Goal: Complete application form

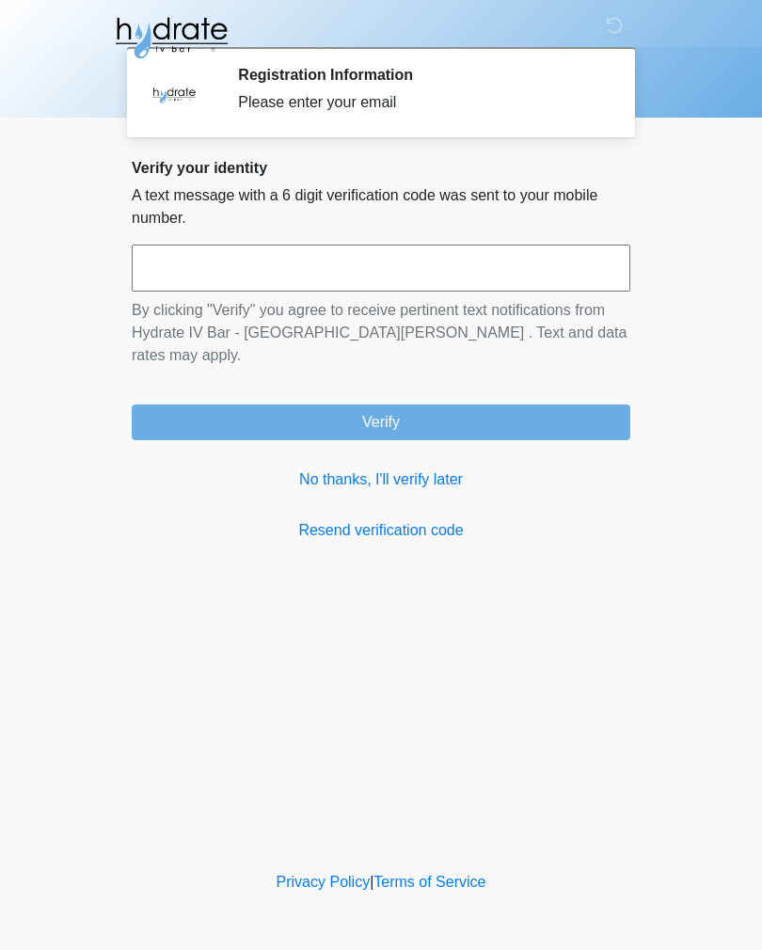
click at [151, 268] on input "text" at bounding box center [381, 268] width 499 height 47
type input "******"
click at [455, 405] on button "Verify" at bounding box center [381, 423] width 499 height 36
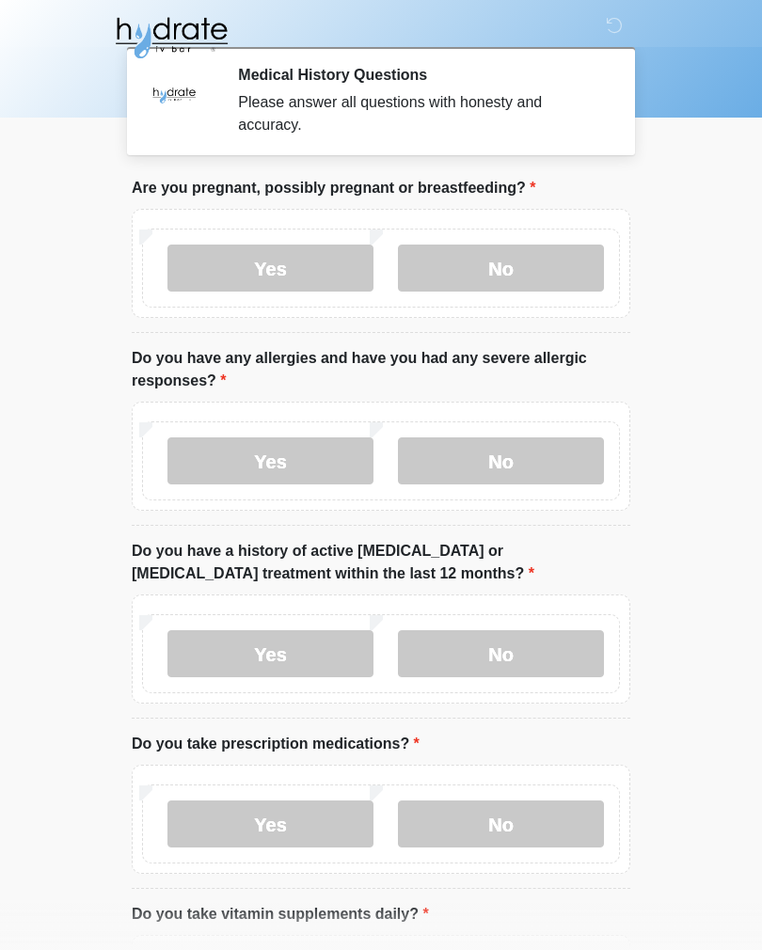
click at [529, 261] on label "No" at bounding box center [501, 268] width 206 height 47
click at [531, 471] on label "No" at bounding box center [501, 461] width 206 height 47
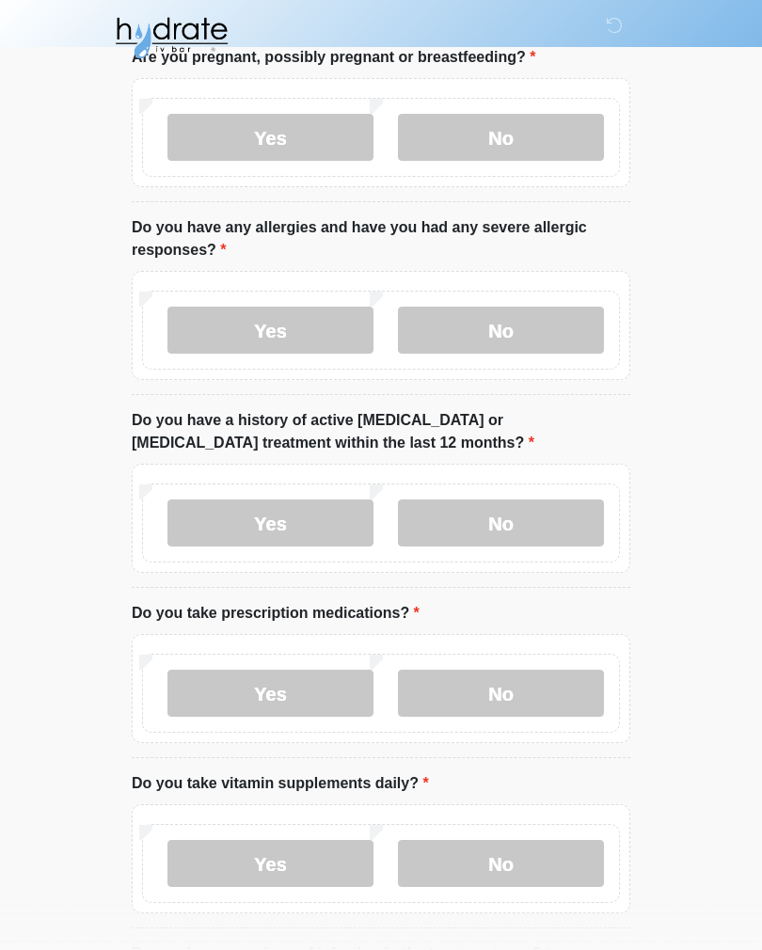
scroll to position [150, 0]
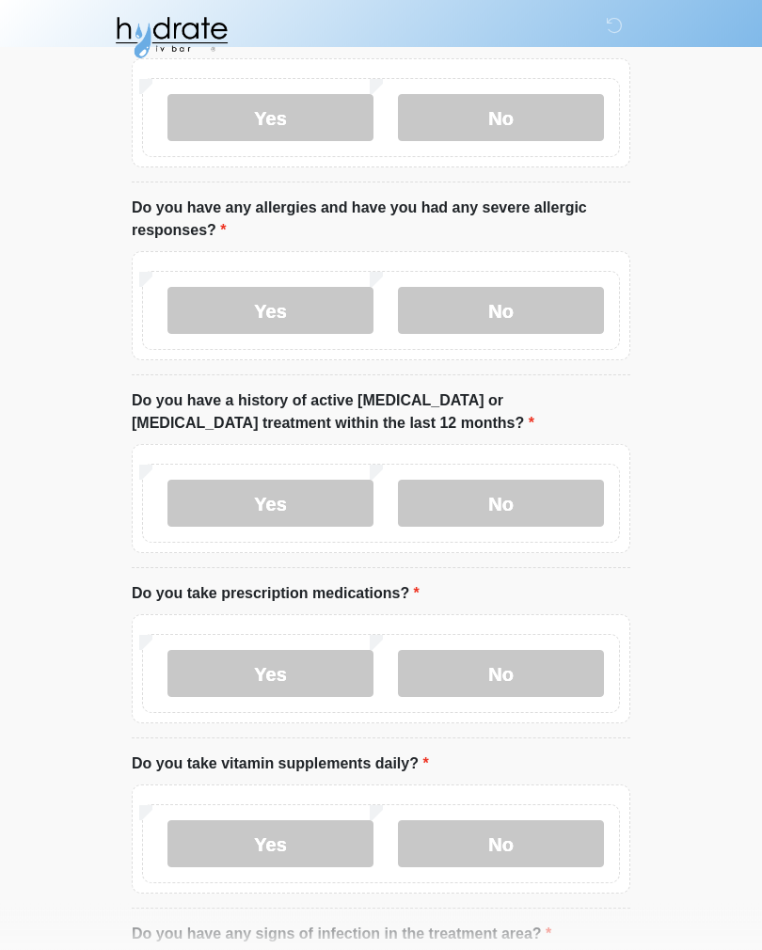
click at [554, 505] on label "No" at bounding box center [501, 504] width 206 height 47
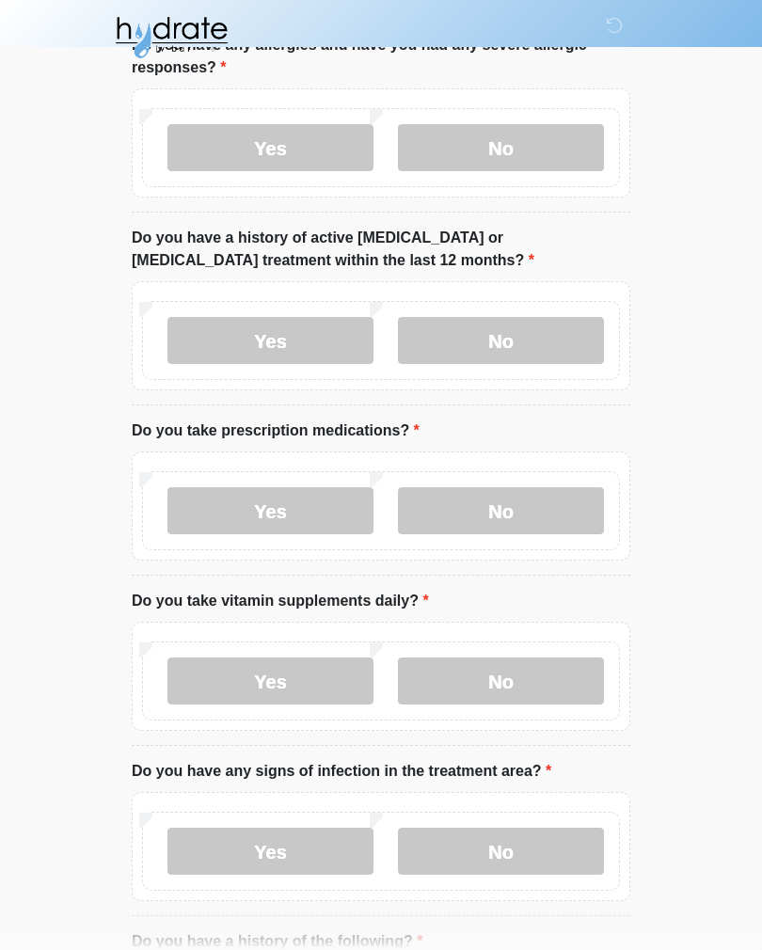
scroll to position [313, 0]
click at [545, 508] on label "No" at bounding box center [501, 510] width 206 height 47
click at [219, 513] on label "Yes" at bounding box center [271, 510] width 206 height 47
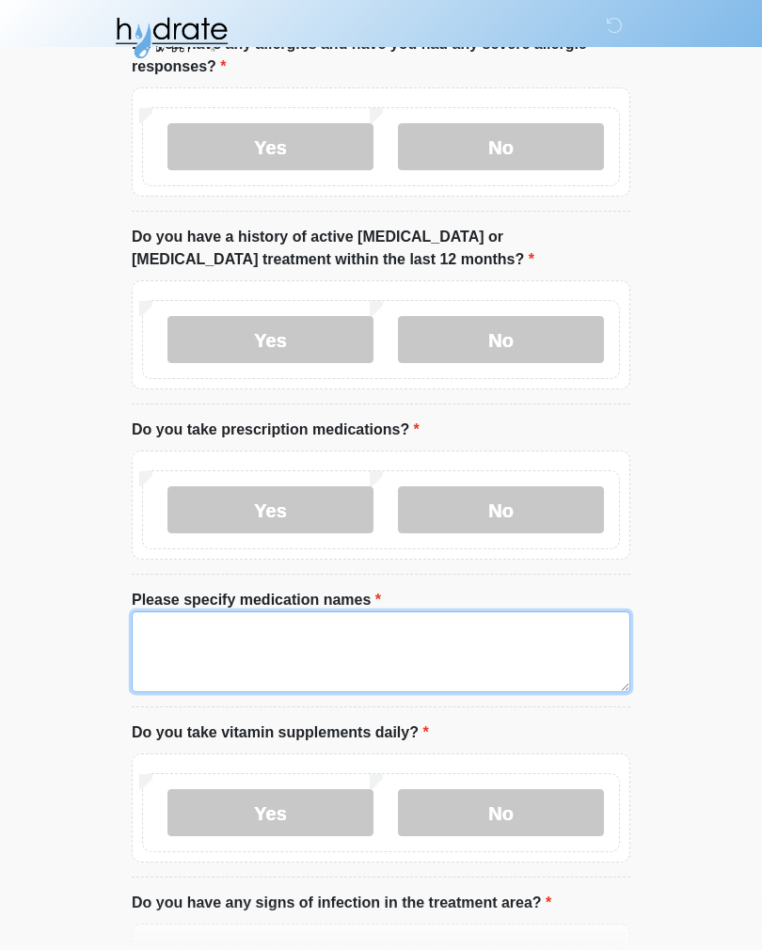
click at [427, 638] on textarea "Please specify medication names" at bounding box center [381, 652] width 499 height 81
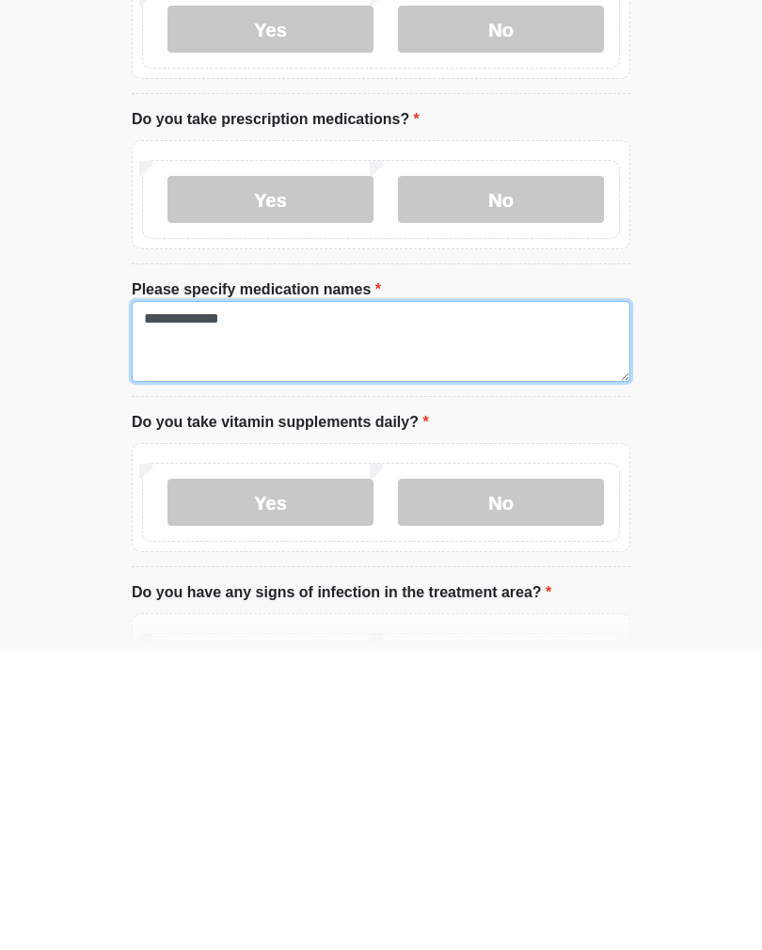
type textarea "**********"
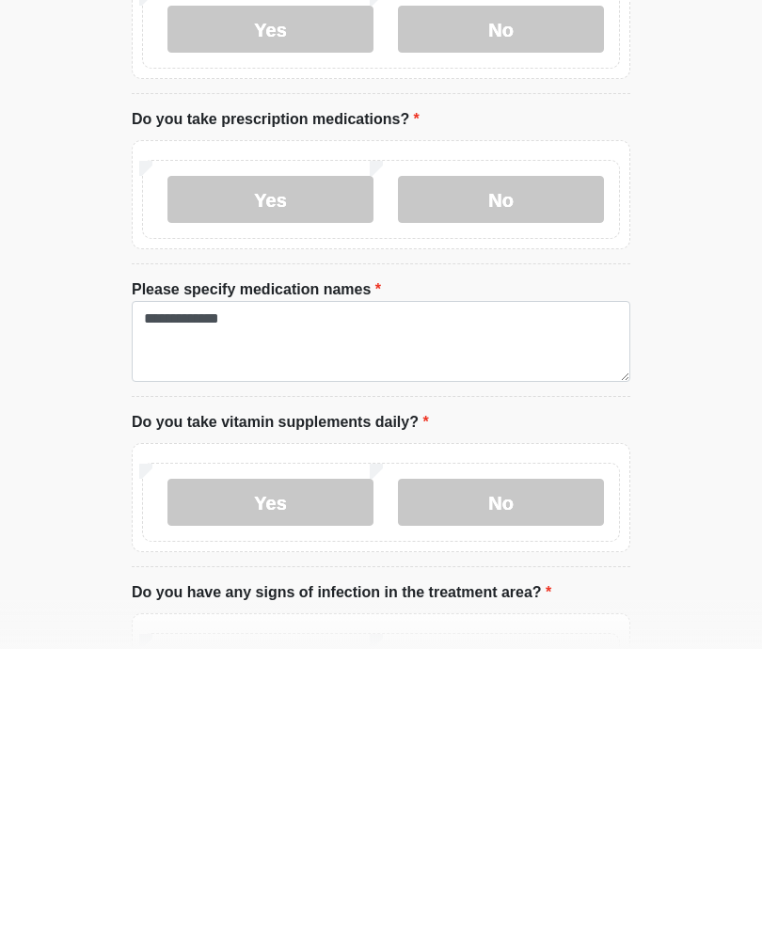
click at [320, 780] on label "Yes" at bounding box center [271, 803] width 206 height 47
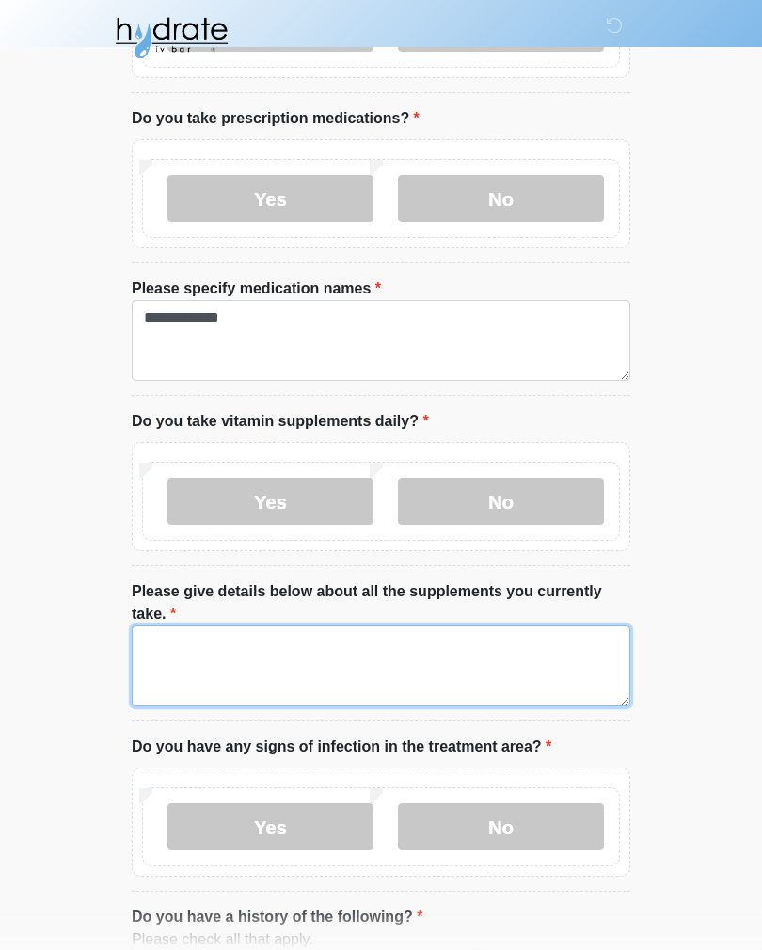
click at [451, 660] on textarea "Please give details below about all the supplements you currently take." at bounding box center [381, 666] width 499 height 81
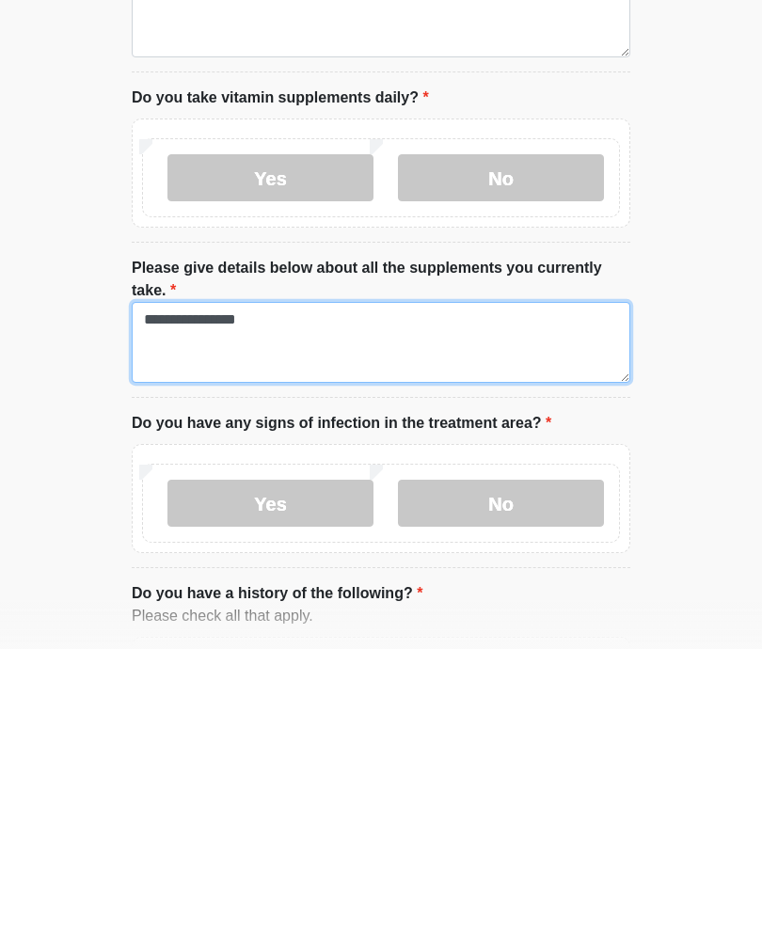
type textarea "**********"
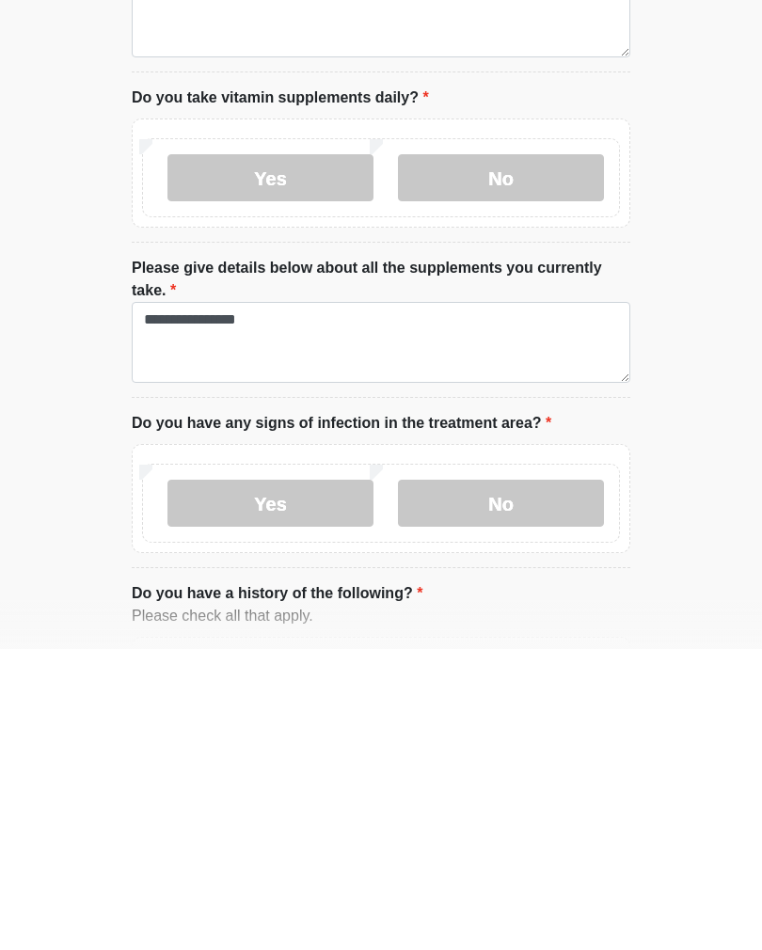
click at [559, 781] on label "No" at bounding box center [501, 804] width 206 height 47
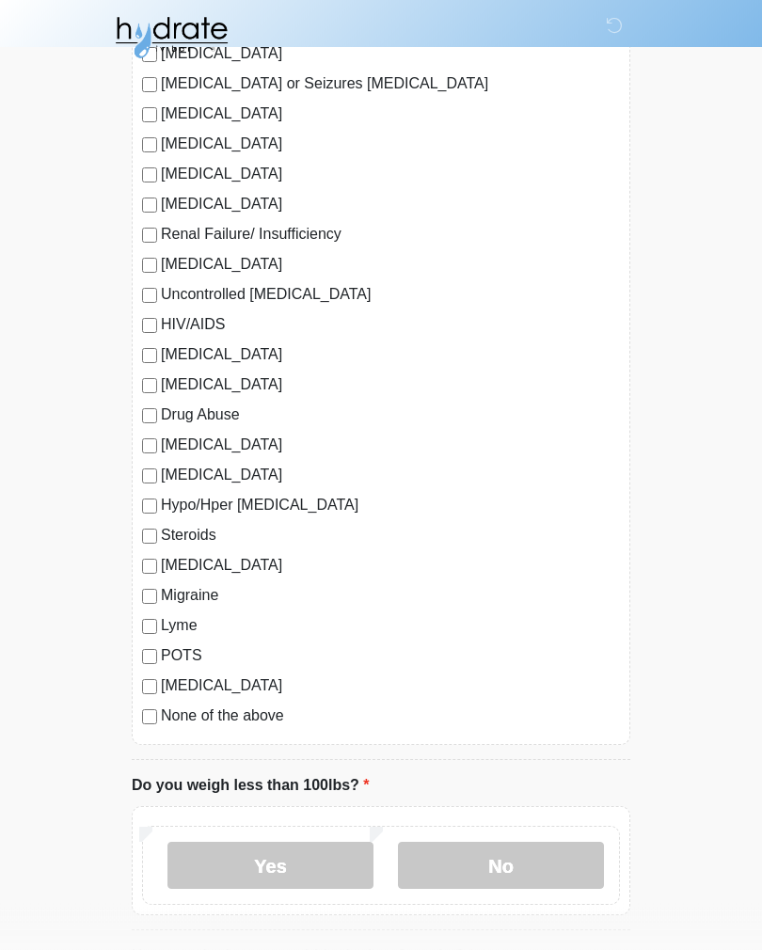
scroll to position [1875, 0]
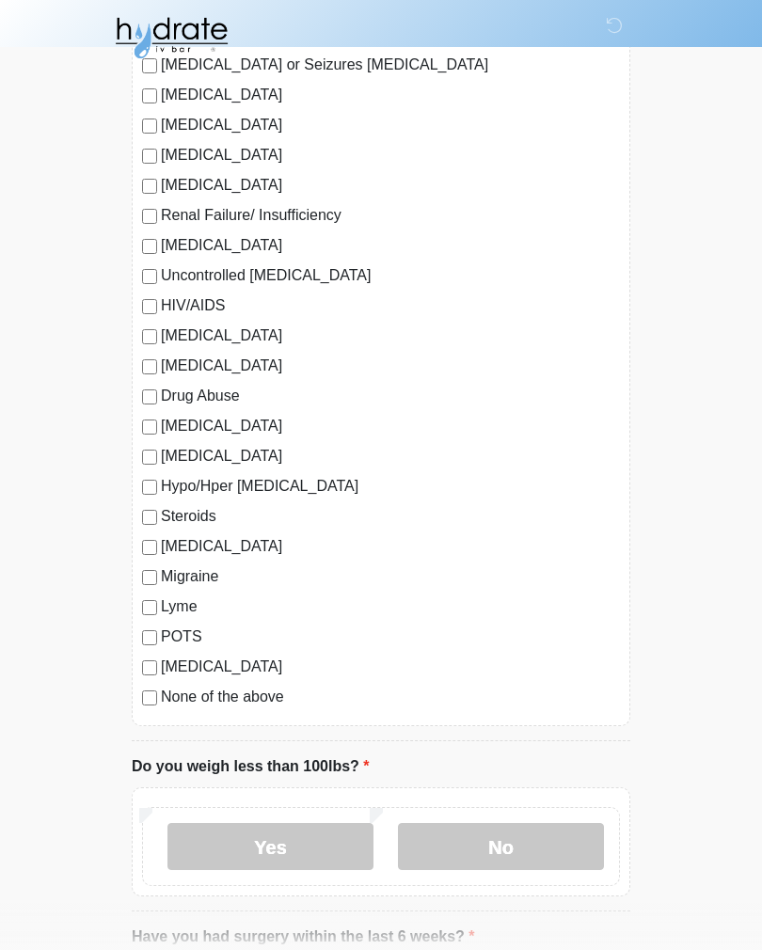
click at [556, 857] on label "No" at bounding box center [501, 846] width 206 height 47
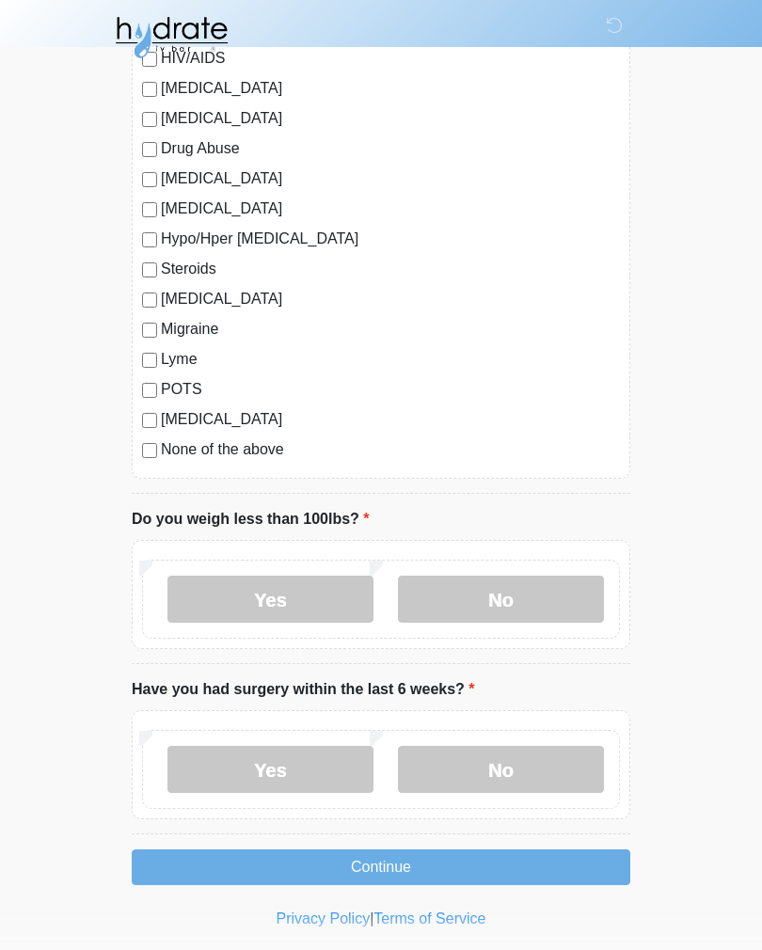
scroll to position [2125, 0]
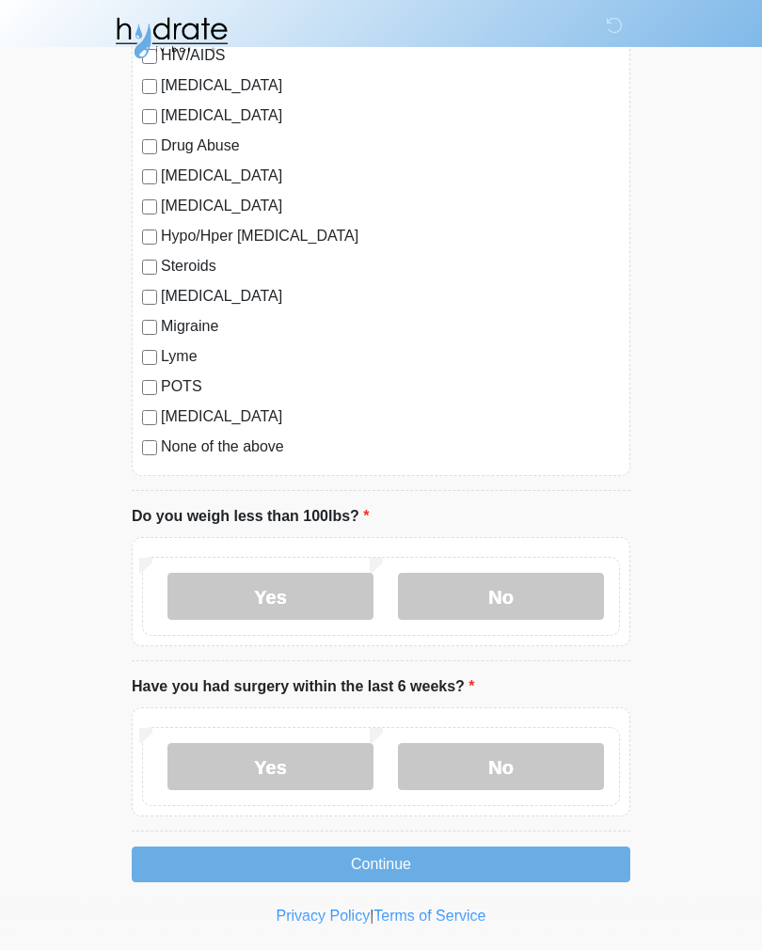
click at [550, 772] on label "No" at bounding box center [501, 766] width 206 height 47
click at [558, 854] on button "Continue" at bounding box center [381, 865] width 499 height 36
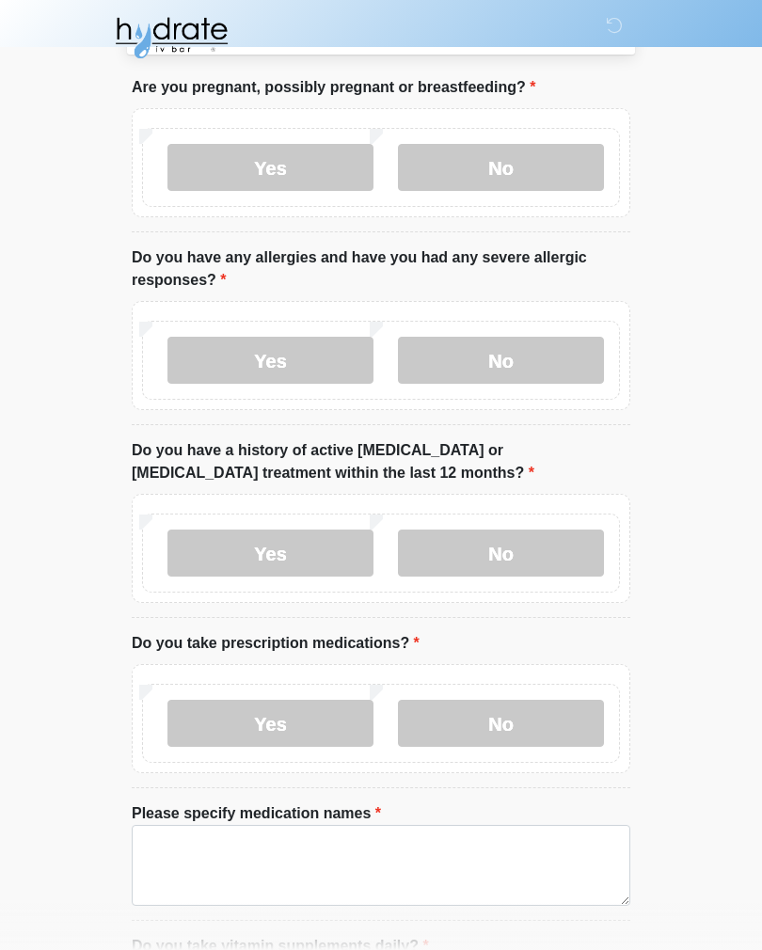
scroll to position [0, 0]
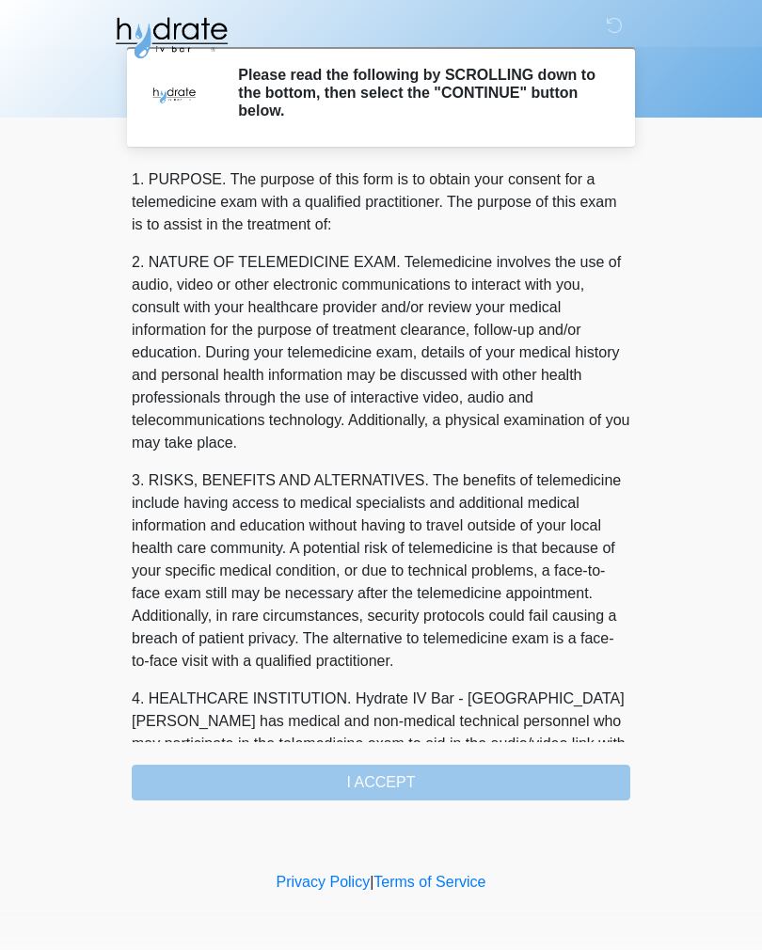
click at [539, 786] on div "1. PURPOSE. The purpose of this form is to obtain your consent for a telemedici…" at bounding box center [381, 484] width 499 height 632
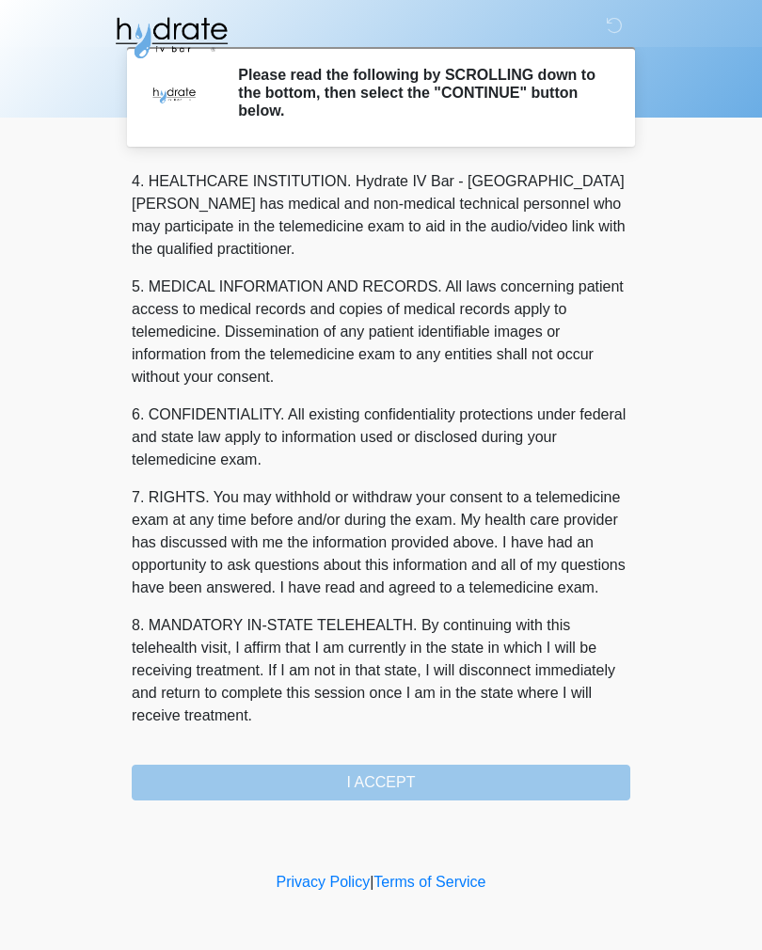
scroll to position [540, 0]
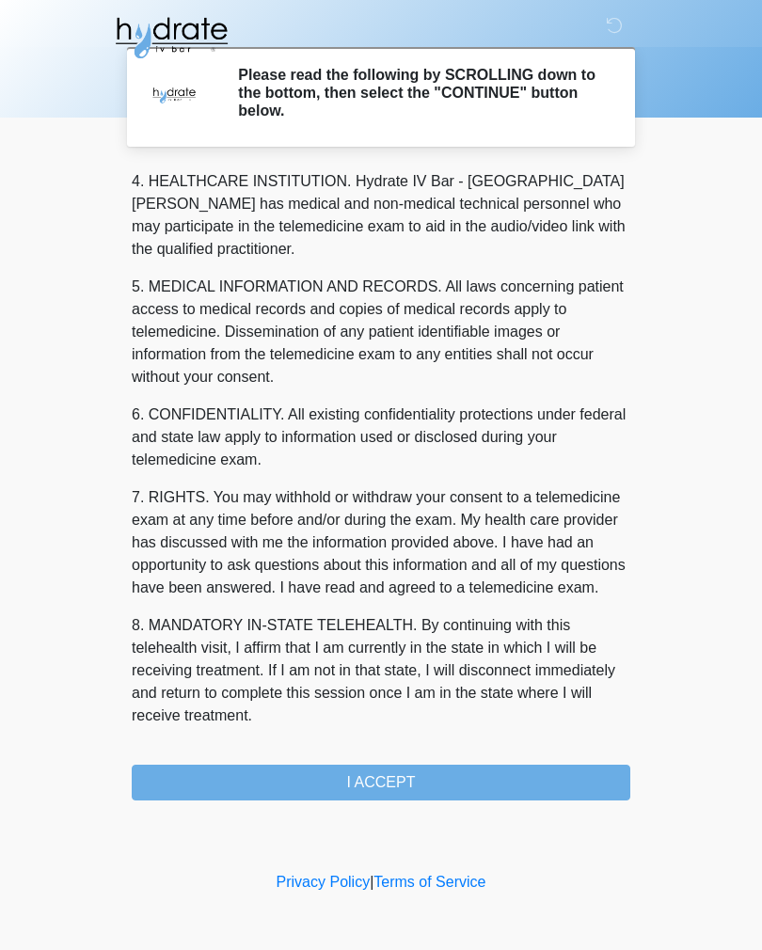
click at [436, 782] on button "I ACCEPT" at bounding box center [381, 783] width 499 height 36
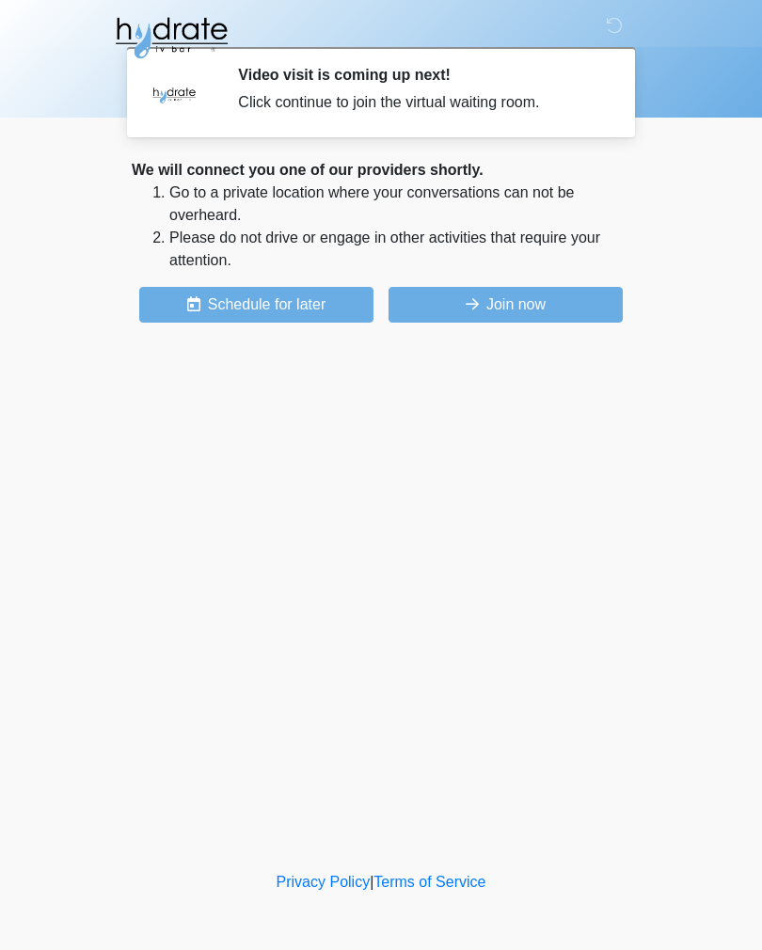
click at [563, 308] on button "Join now" at bounding box center [506, 305] width 234 height 36
